Goal: Task Accomplishment & Management: Use online tool/utility

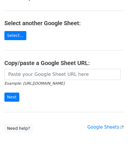
scroll to position [58, 0]
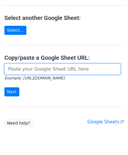
click at [28, 71] on input "url" at bounding box center [62, 68] width 116 height 11
paste input "[URL][DOMAIN_NAME]"
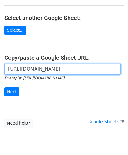
scroll to position [0, 124]
type input "[URL][DOMAIN_NAME]"
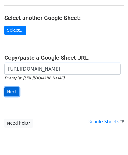
click at [13, 92] on input "Next" at bounding box center [11, 91] width 15 height 9
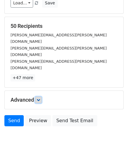
click at [40, 98] on icon at bounding box center [39, 100] width 4 height 4
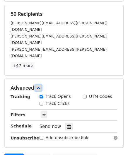
scroll to position [119, 0]
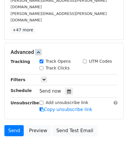
click at [65, 64] on div "Tracking Track Opens UTM Codes Track Clicks Filters Only include spreadsheet ro…" at bounding box center [64, 85] width 107 height 55
click at [67, 89] on icon at bounding box center [69, 91] width 4 height 4
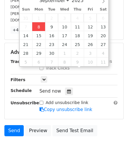
type input "2025-09-08 12:00"
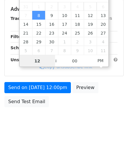
type input "2"
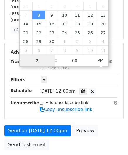
drag, startPoint x: 42, startPoint y: 60, endPoint x: 13, endPoint y: 64, distance: 29.2
click at [13, 63] on body "New Campaign Daily emails left: 50 Google Sheet: Untitled spreadsheet Variables…" at bounding box center [64, 30] width 128 height 291
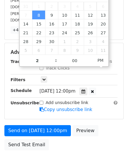
type input "2025-09-08 14:00"
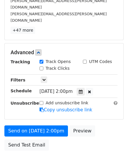
scroll to position [142, 0]
